Goal: Find contact information: Find contact information

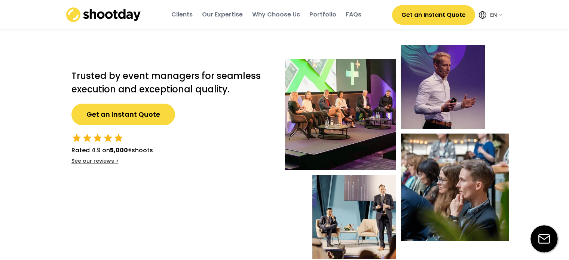
select select ""en""
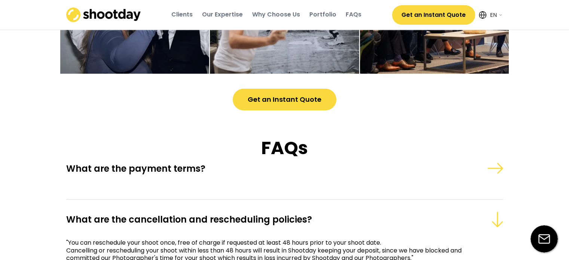
scroll to position [2231, 0]
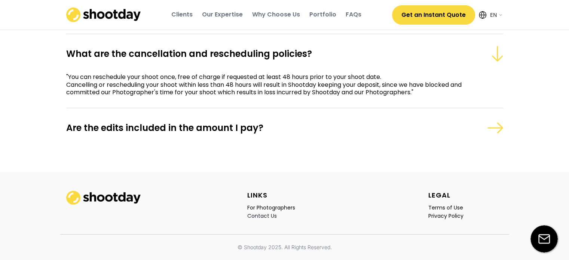
click at [254, 213] on div "Contact Us" at bounding box center [262, 216] width 30 height 7
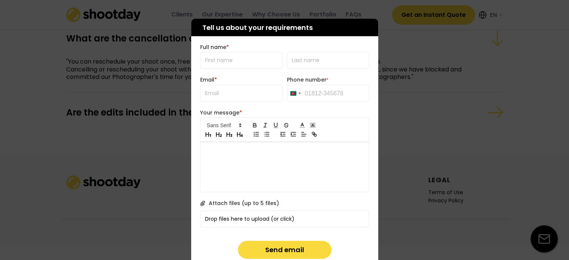
scroll to position [2265, 0]
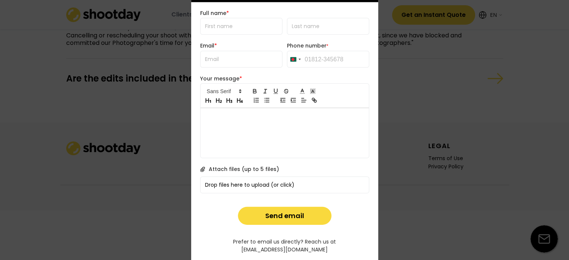
click at [121, 100] on div at bounding box center [284, 130] width 569 height 260
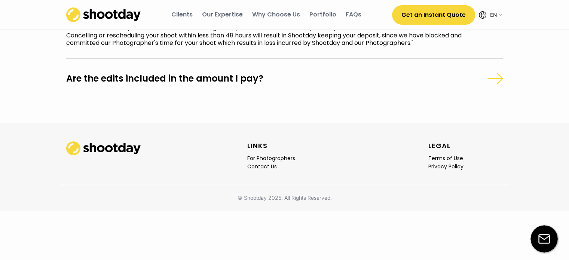
scroll to position [2231, 0]
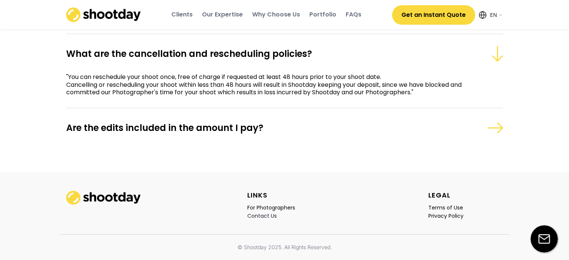
click at [265, 216] on div "Contact Us" at bounding box center [262, 216] width 30 height 7
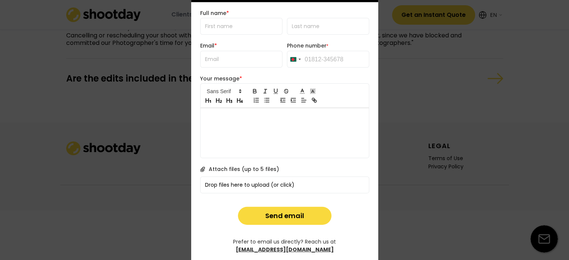
drag, startPoint x: 322, startPoint y: 242, endPoint x: 256, endPoint y: 154, distance: 110.4
click at [256, 154] on div at bounding box center [285, 133] width 168 height 50
drag, startPoint x: 307, startPoint y: 241, endPoint x: 362, endPoint y: 244, distance: 55.1
click at [334, 246] on div "[EMAIL_ADDRESS][DOMAIN_NAME]" at bounding box center [285, 249] width 98 height 7
copy div "[EMAIL_ADDRESS][DOMAIN_NAME]"
